Goal: Information Seeking & Learning: Learn about a topic

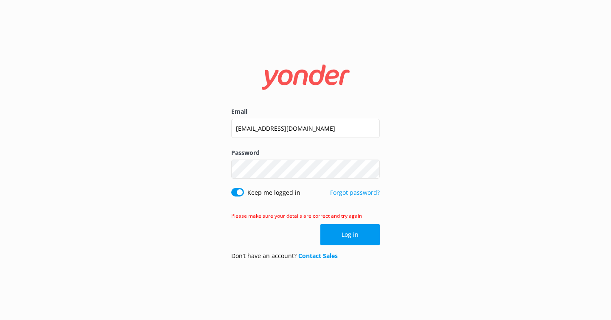
type input "[EMAIL_ADDRESS][DOMAIN_NAME]"
click at [360, 235] on button "Log in" at bounding box center [350, 234] width 59 height 21
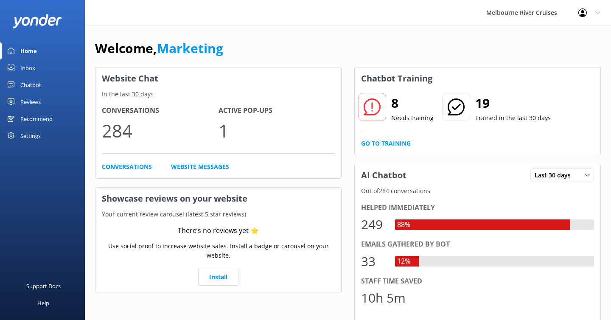
click at [42, 84] on link "Chatbot" at bounding box center [42, 84] width 85 height 17
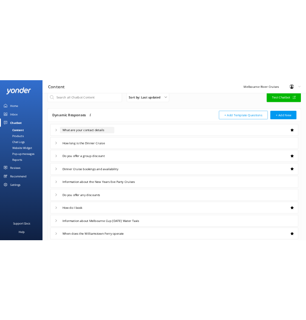
scroll to position [17, 0]
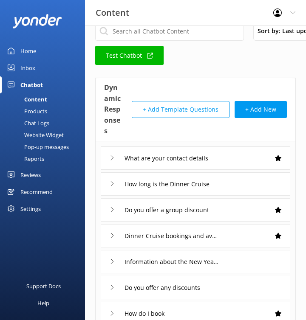
click at [114, 181] on icon at bounding box center [112, 183] width 5 height 5
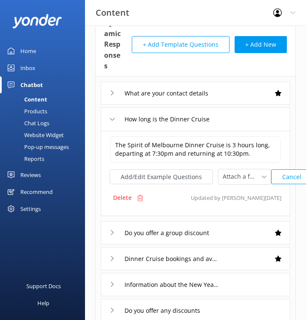
scroll to position [82, 0]
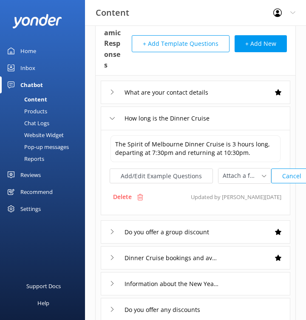
click at [109, 246] on div "Dinner Cruise bookings and availability" at bounding box center [195, 257] width 189 height 23
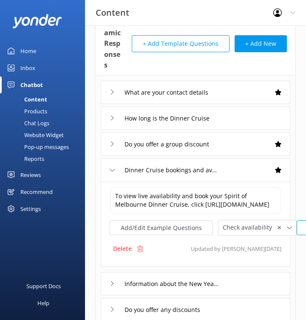
click at [112, 111] on div "How long is the Dinner Cruise" at bounding box center [162, 118] width 104 height 14
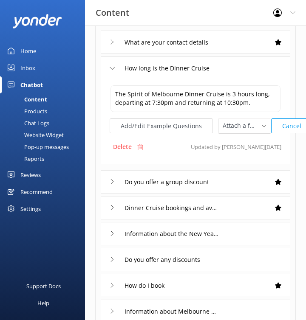
scroll to position [139, 0]
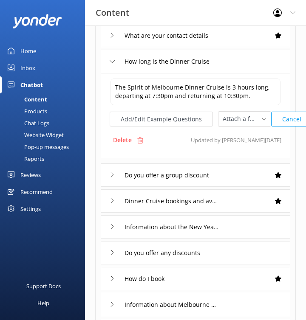
click at [111, 198] on icon at bounding box center [112, 200] width 5 height 5
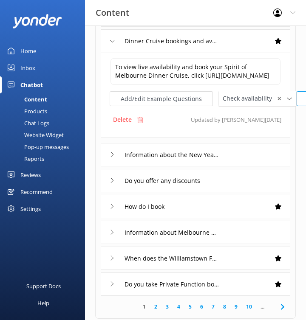
scroll to position [234, 0]
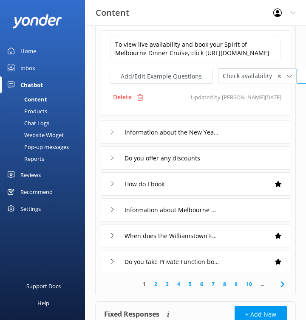
click at [156, 288] on link "2" at bounding box center [155, 284] width 11 height 8
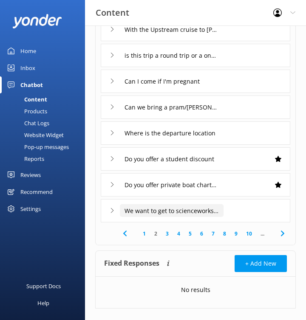
scroll to position [200, 0]
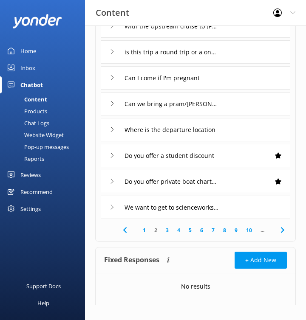
click at [166, 226] on link "3" at bounding box center [166, 230] width 11 height 8
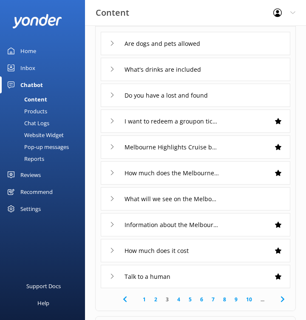
scroll to position [132, 0]
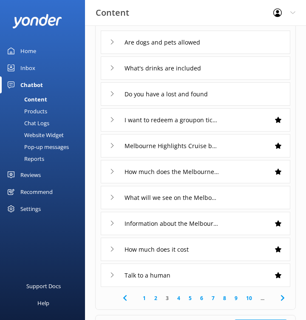
click at [180, 294] on link "4" at bounding box center [178, 298] width 11 height 8
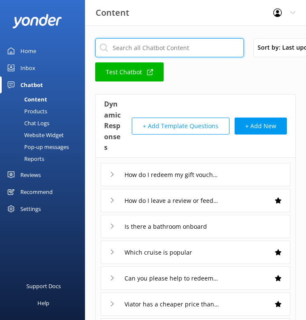
click at [173, 43] on input "text" at bounding box center [169, 47] width 149 height 19
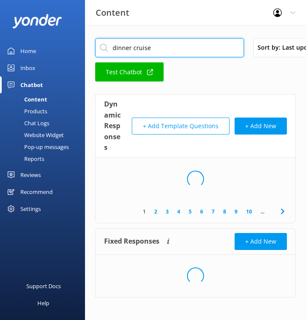
type input "dinner cruise"
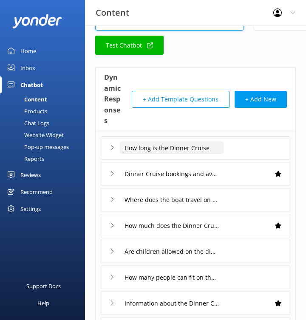
scroll to position [40, 0]
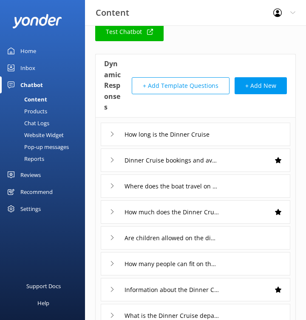
click at [114, 179] on div "Where does the boat travel on the dinner cruise" at bounding box center [162, 186] width 104 height 14
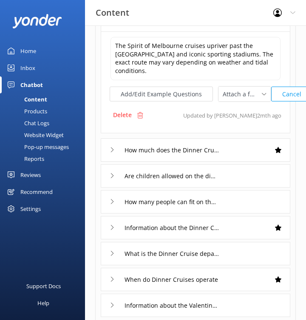
click at [113, 148] on use at bounding box center [112, 150] width 3 height 5
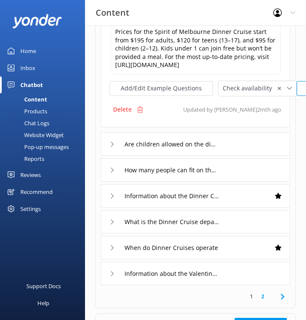
scroll to position [250, 0]
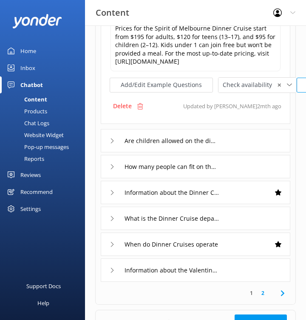
click at [110, 190] on icon at bounding box center [112, 192] width 5 height 5
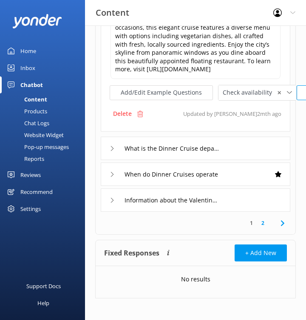
scroll to position [363, 0]
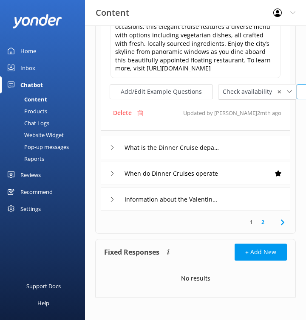
click at [113, 167] on div "When do Dinner Cruises operate" at bounding box center [162, 173] width 104 height 14
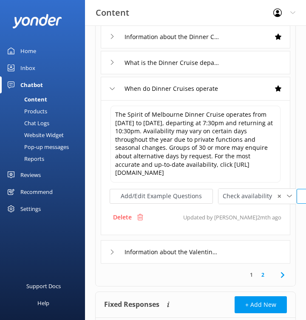
scroll to position [287, 0]
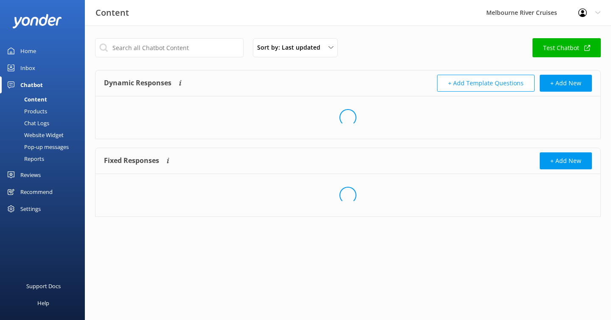
scroll to position [149, 0]
